Goal: Information Seeking & Learning: Learn about a topic

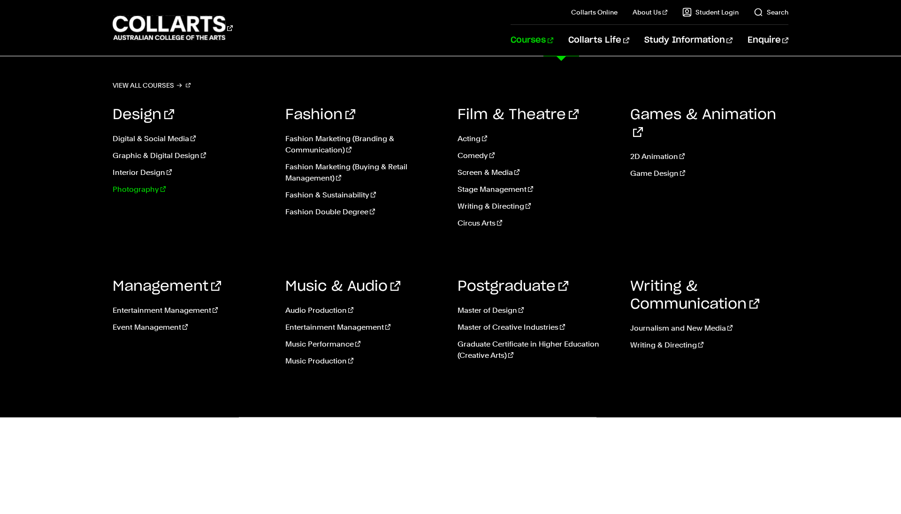
click at [138, 190] on link "Photography" at bounding box center [192, 189] width 159 height 11
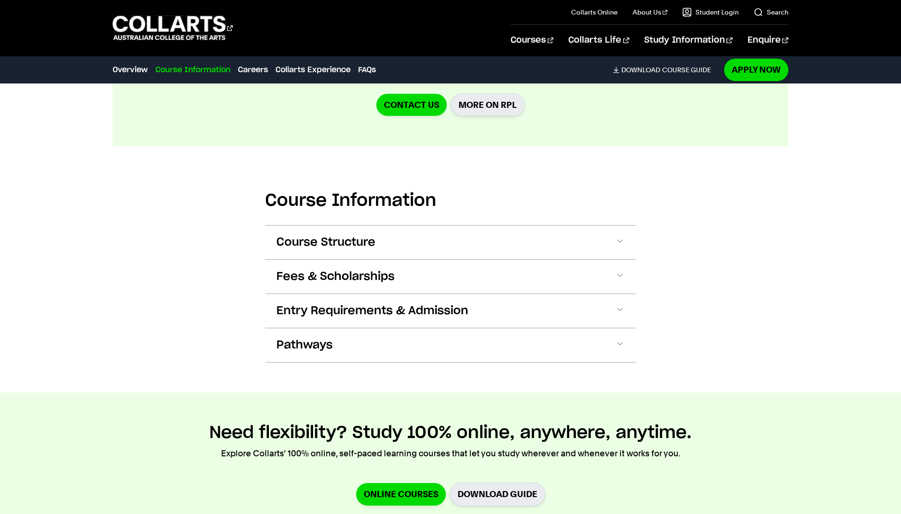
scroll to position [1057, 0]
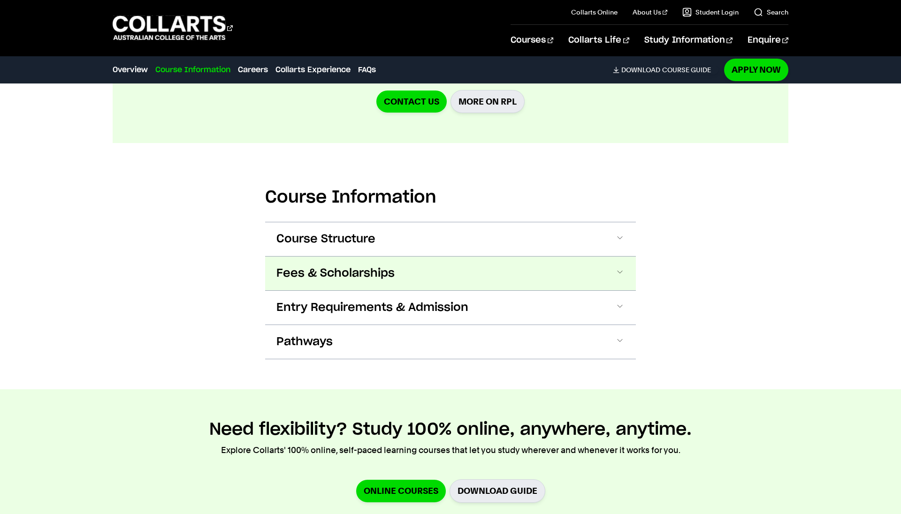
click at [619, 267] on span at bounding box center [619, 273] width 9 height 12
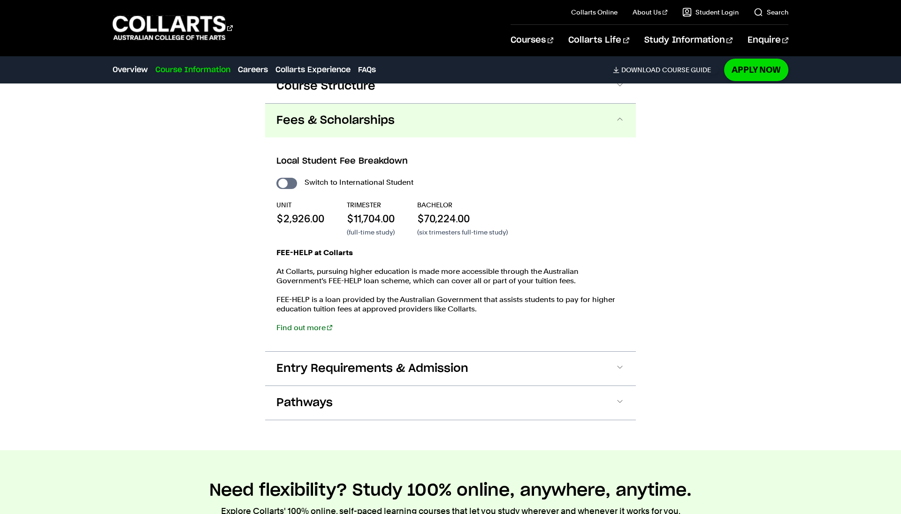
scroll to position [1016, 0]
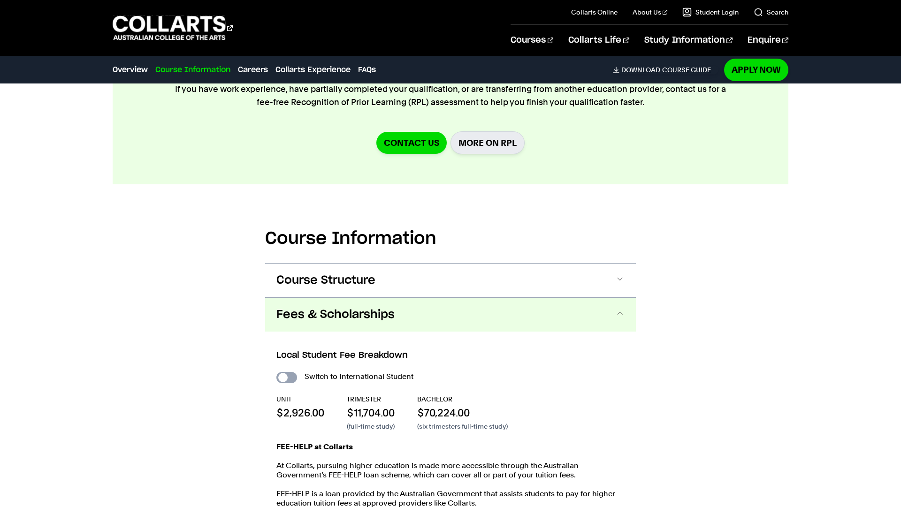
click at [294, 372] on input "International Student" at bounding box center [286, 377] width 21 height 11
checkbox input "true"
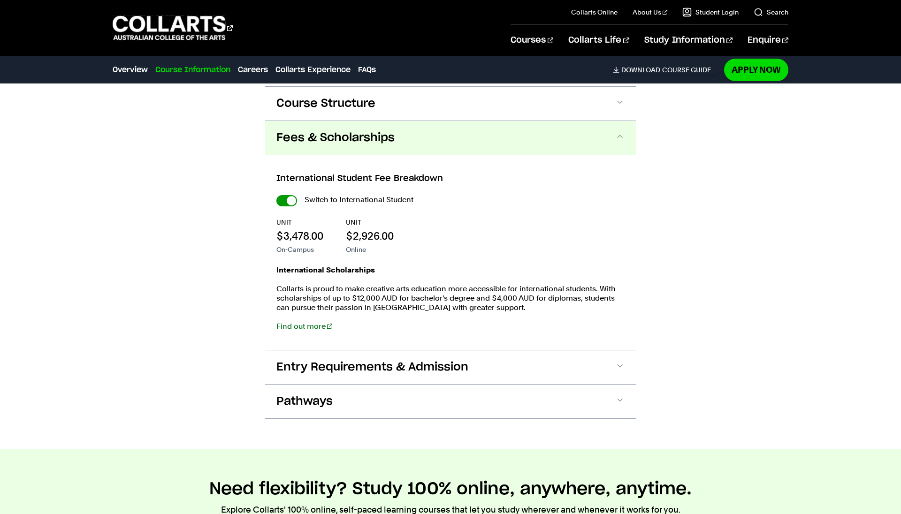
click at [279, 195] on input "International Student" at bounding box center [286, 200] width 21 height 11
checkbox input "false"
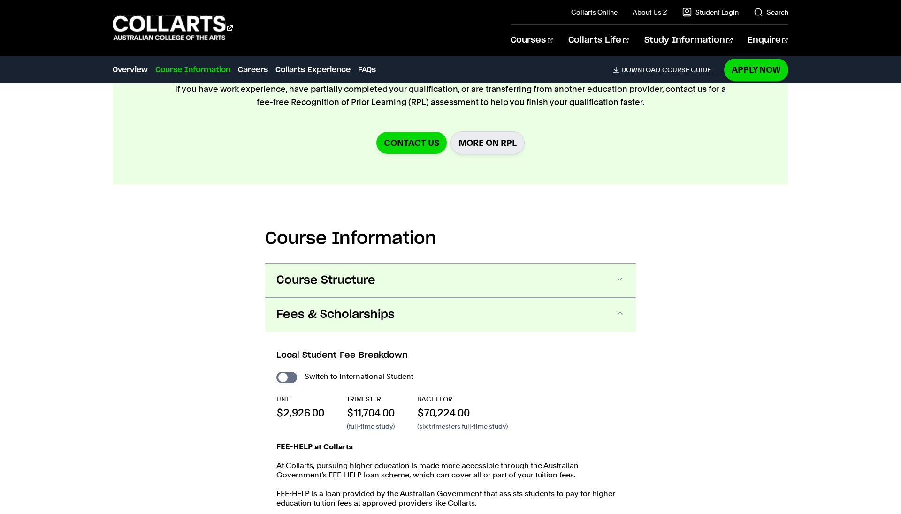
click at [623, 275] on span at bounding box center [619, 281] width 9 height 12
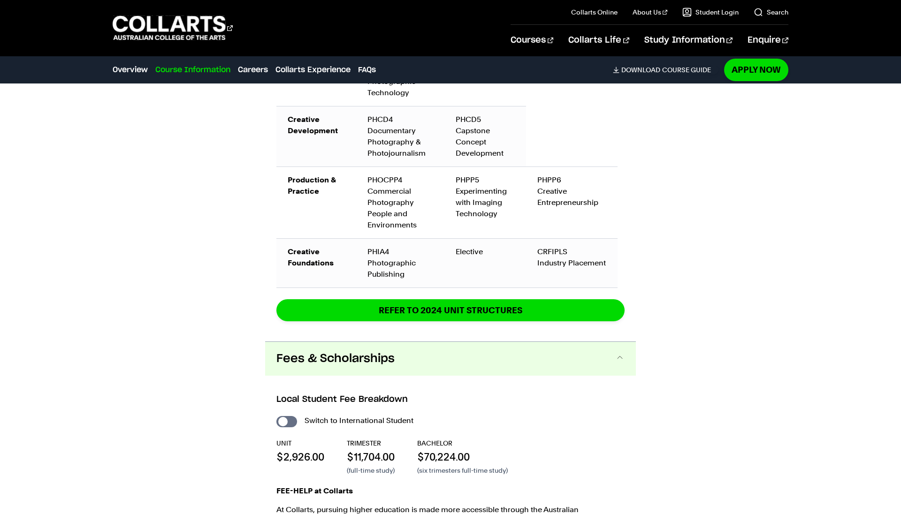
scroll to position [1891, 0]
